Goal: Information Seeking & Learning: Learn about a topic

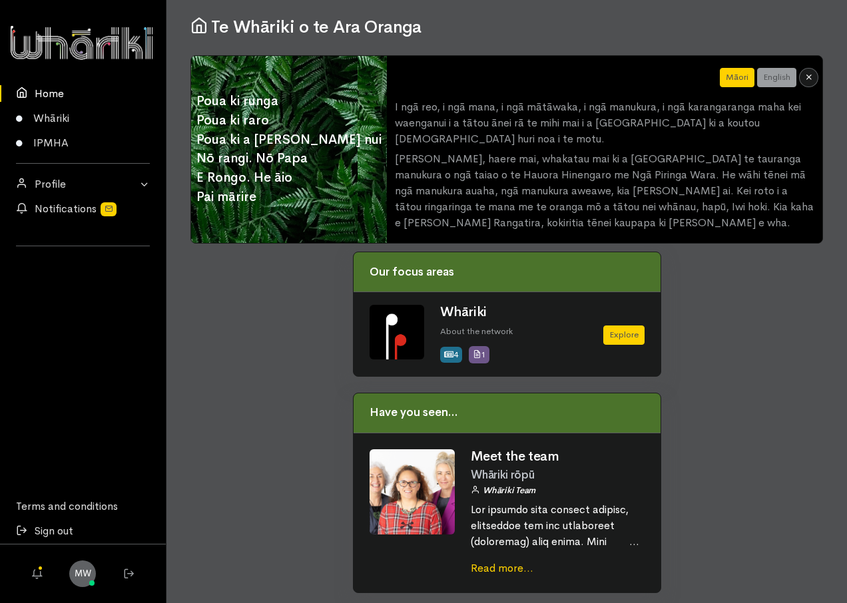
click at [284, 286] on div at bounding box center [263, 430] width 162 height 357
click at [45, 144] on link "IPMHA" at bounding box center [83, 142] width 166 height 25
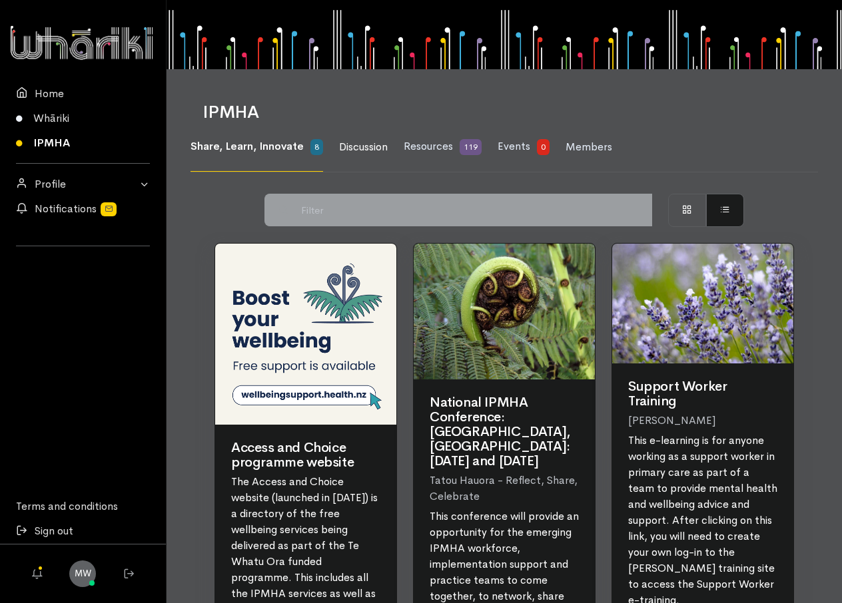
click at [373, 144] on span "Discussion" at bounding box center [363, 147] width 49 height 14
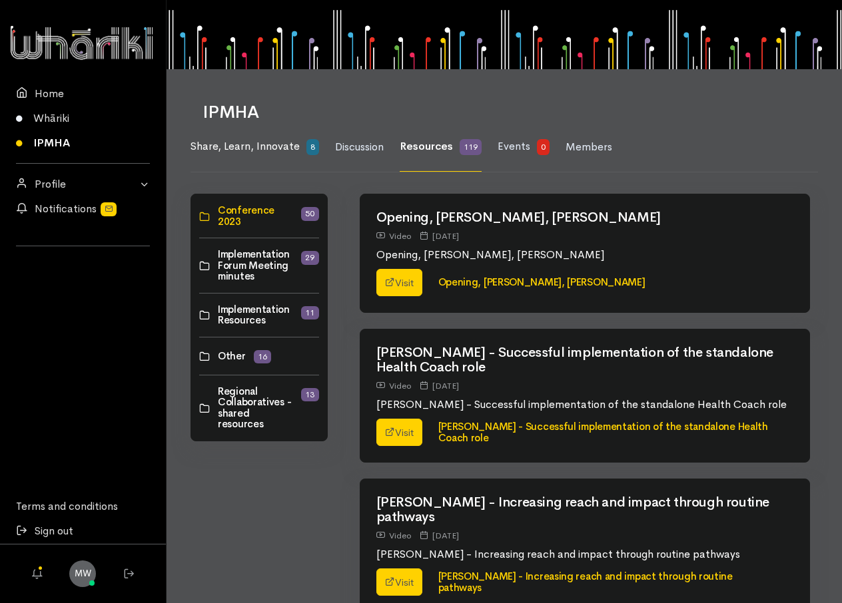
click at [239, 145] on span "Share, Learn, Innovate" at bounding box center [244, 146] width 109 height 14
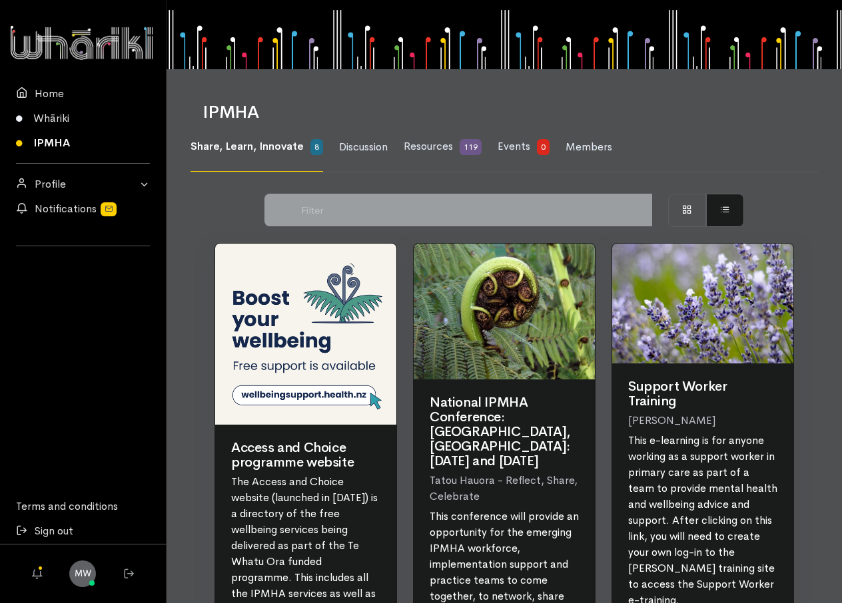
click at [408, 75] on div "IPMHA" at bounding box center [503, 79] width 643 height 85
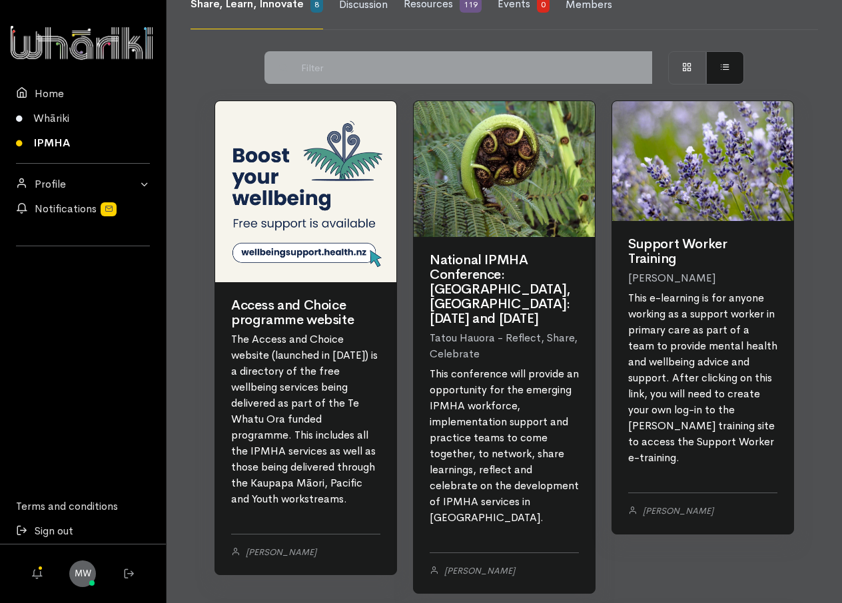
scroll to position [133, 0]
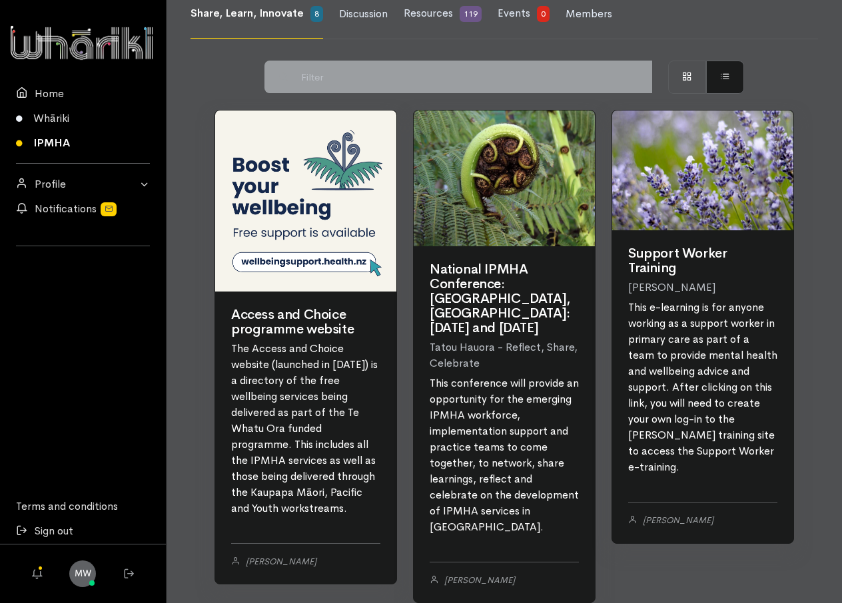
click at [714, 159] on link at bounding box center [702, 171] width 181 height 121
